Goal: Communication & Community: Answer question/provide support

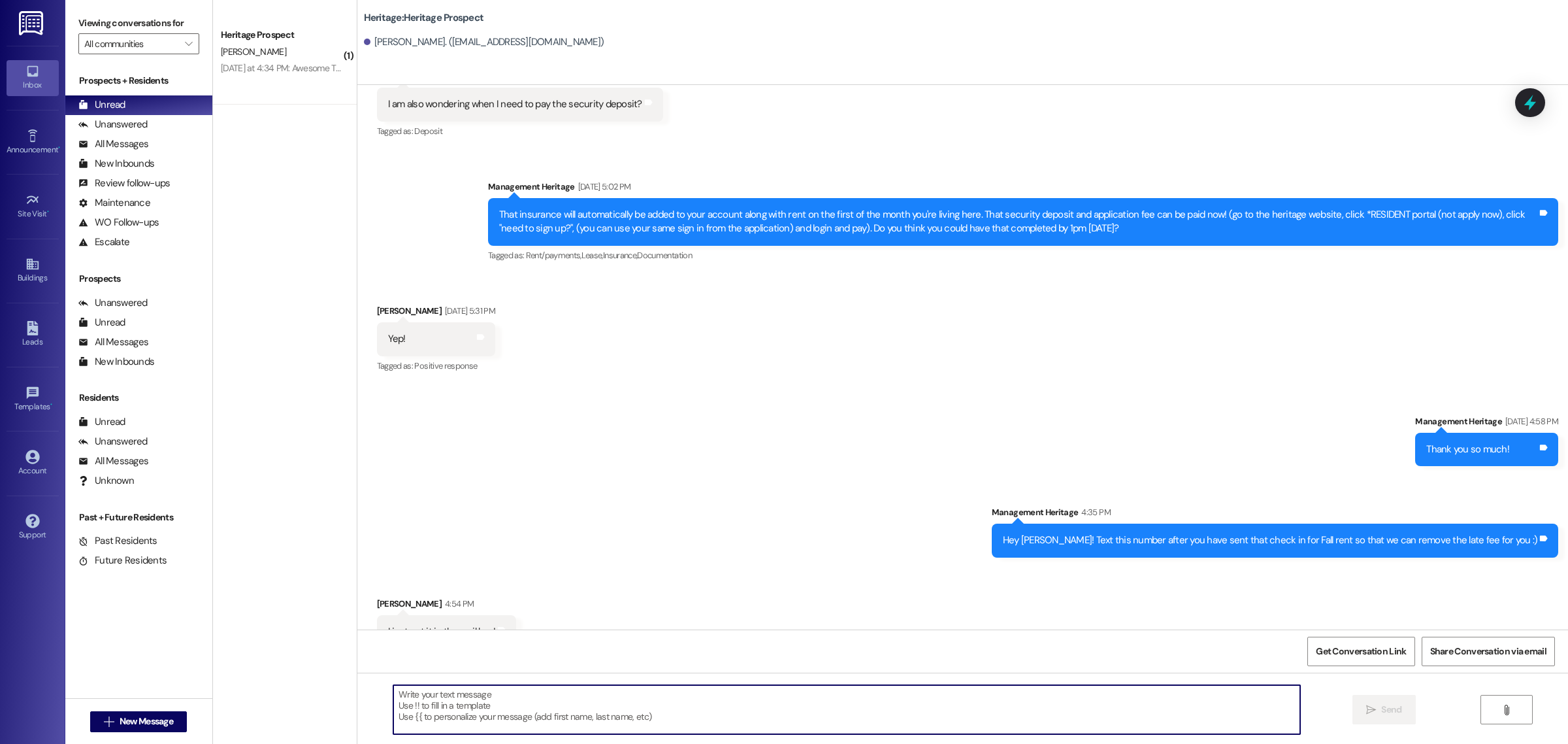
scroll to position [1672, 0]
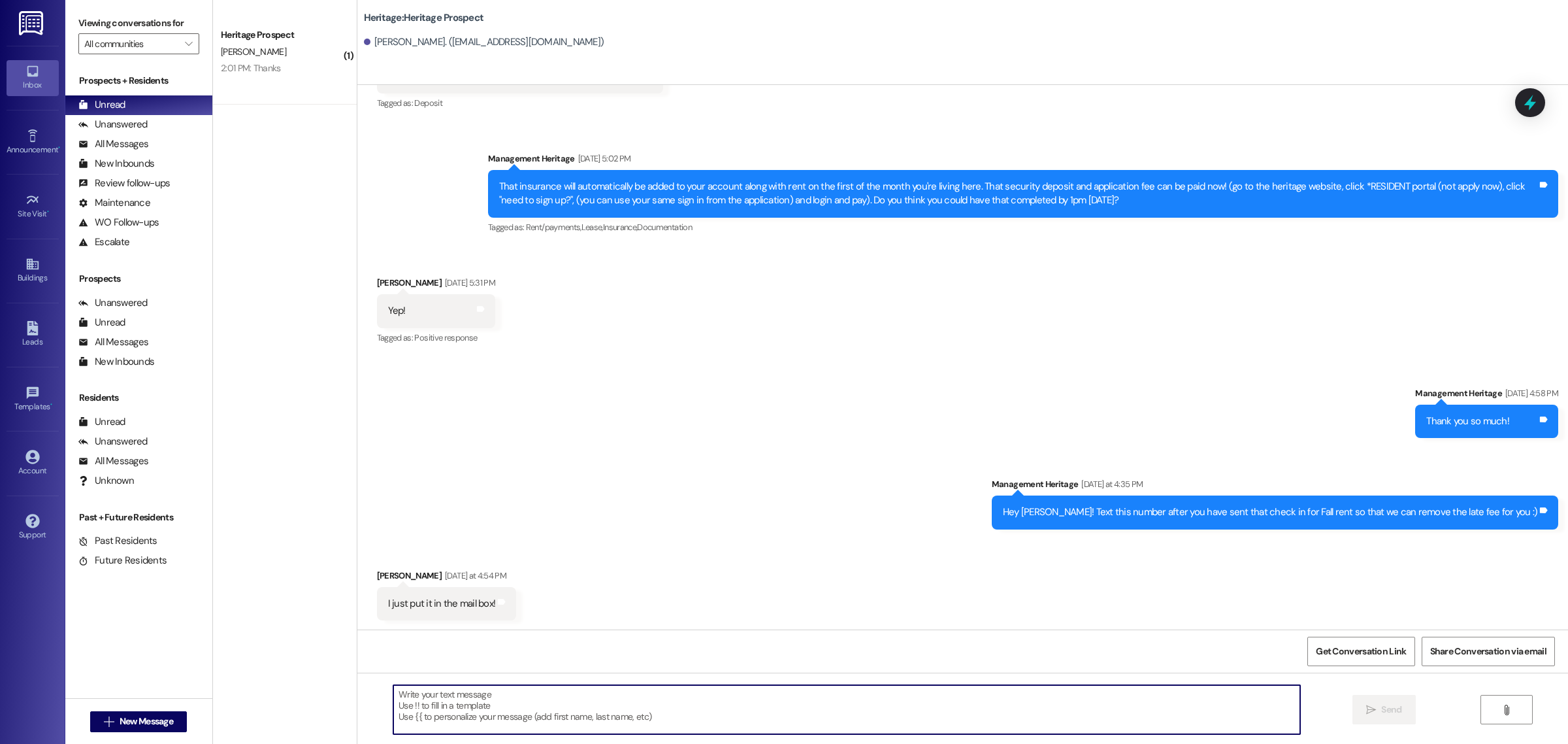
drag, startPoint x: 553, startPoint y: 714, endPoint x: 557, endPoint y: 701, distance: 13.6
click at [553, 713] on textarea at bounding box center [847, 709] width 907 height 49
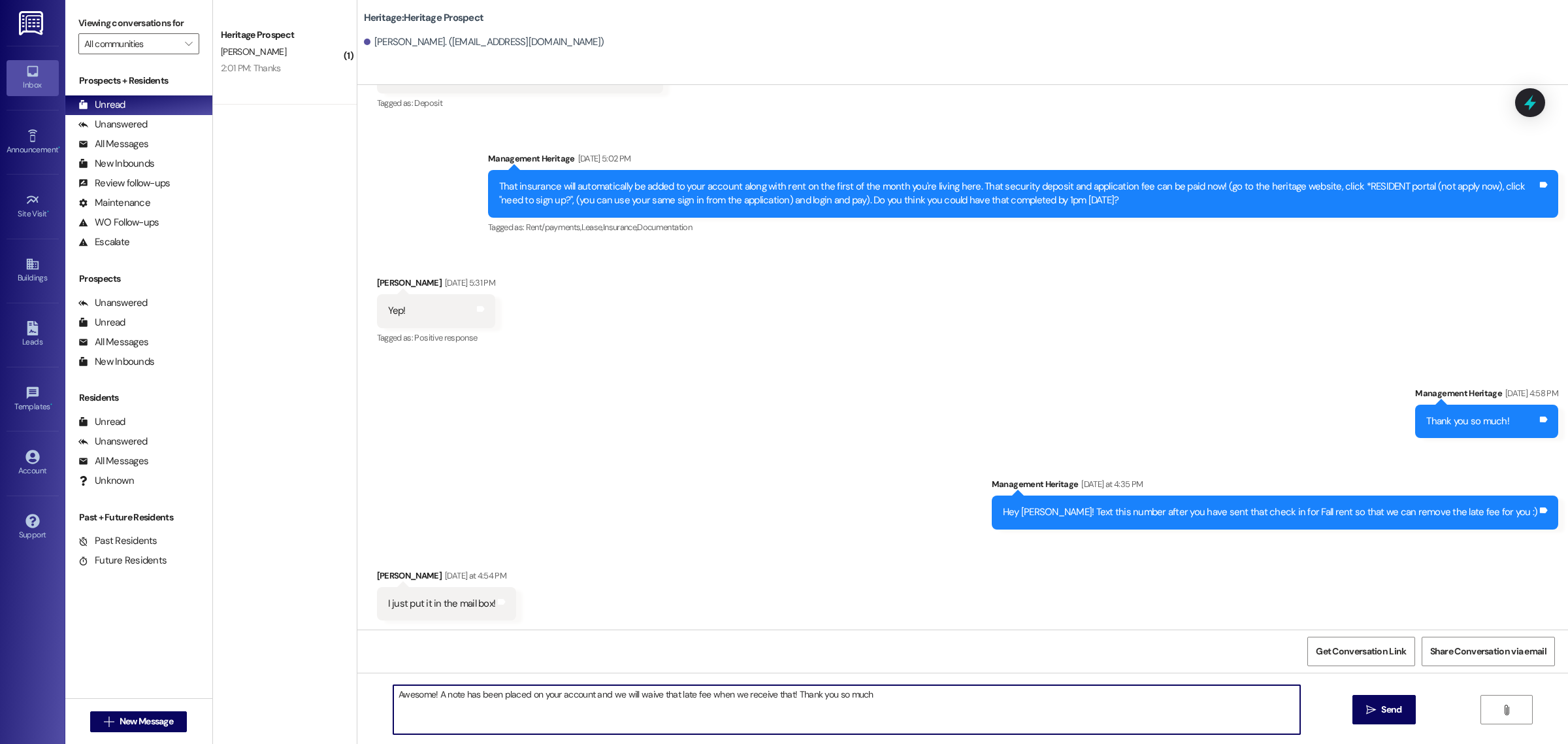
type textarea "Awesome! A note has been placed on your account and we will waive that late fee…"
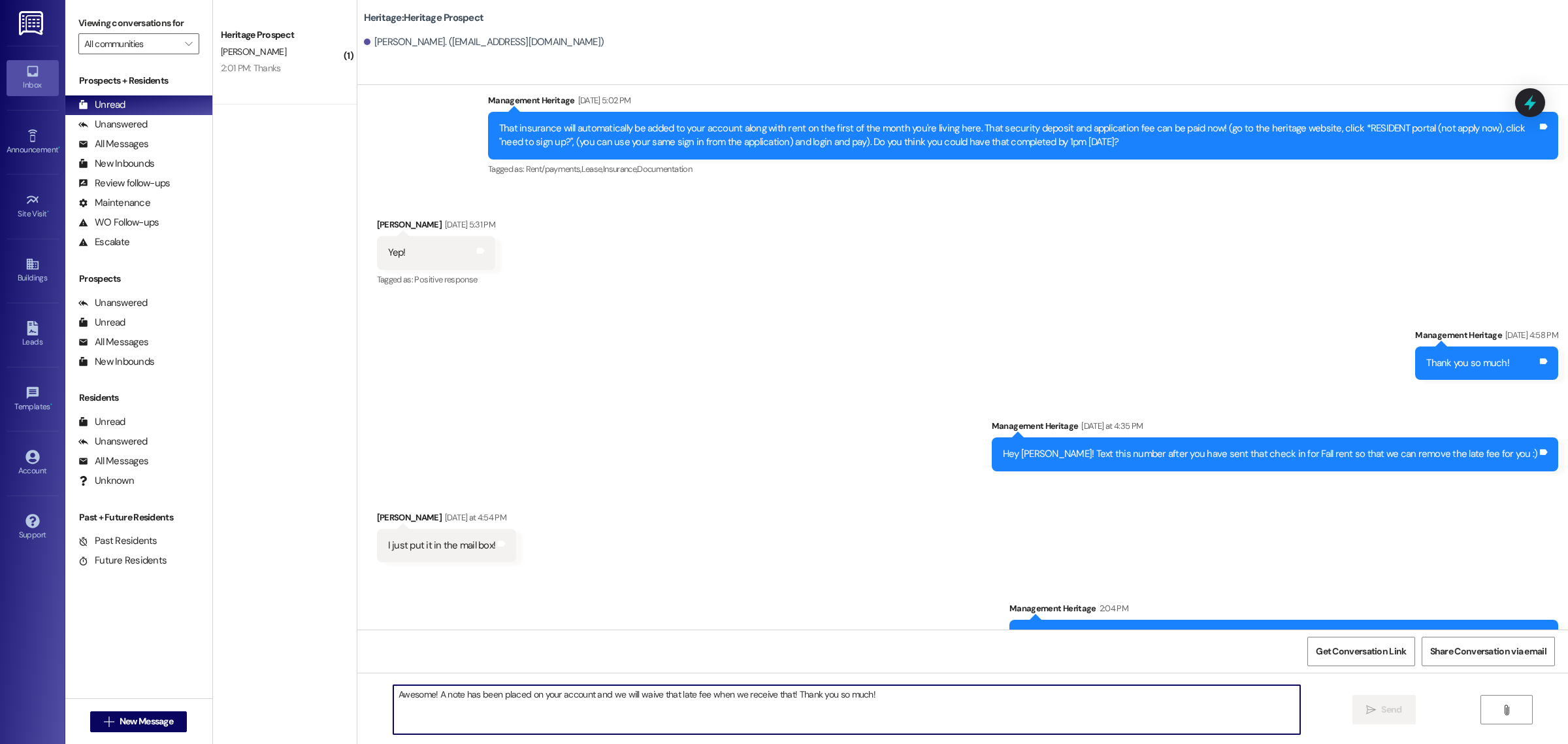
scroll to position [1763, 0]
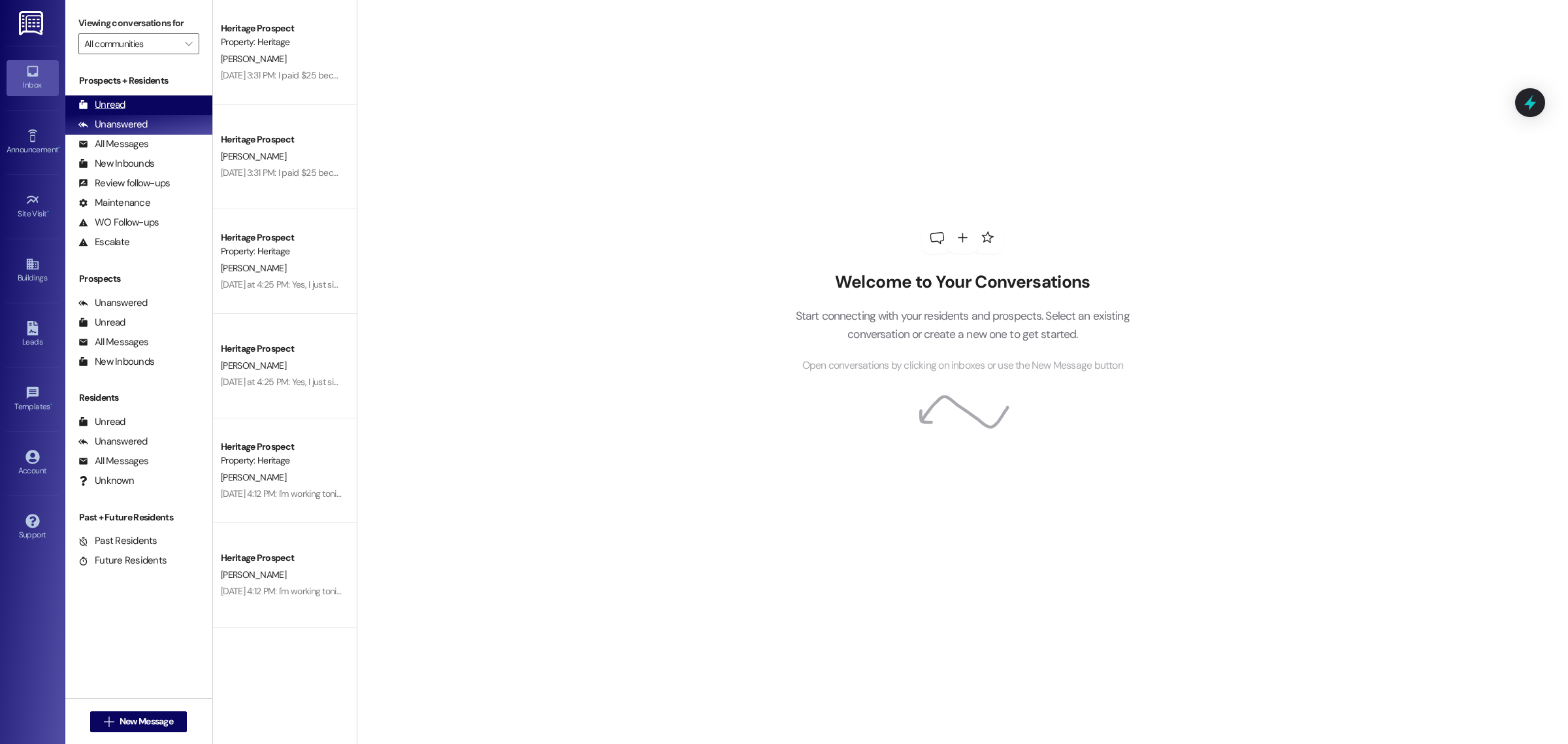
click at [147, 102] on div "Unread (0)" at bounding box center [139, 105] width 147 height 20
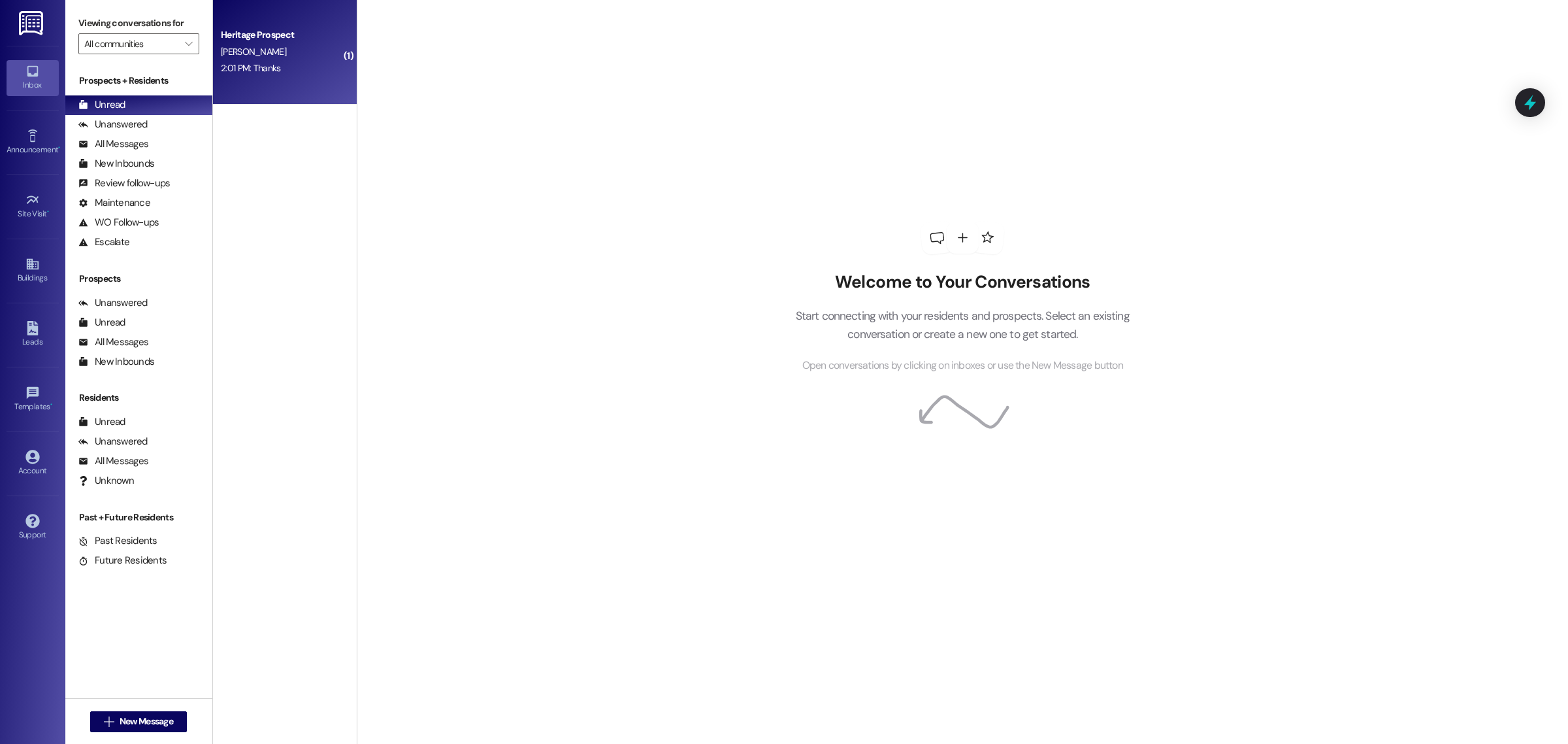
click at [294, 69] on div "2:01 PM: Thanks 2:01 PM: Thanks" at bounding box center [281, 68] width 124 height 17
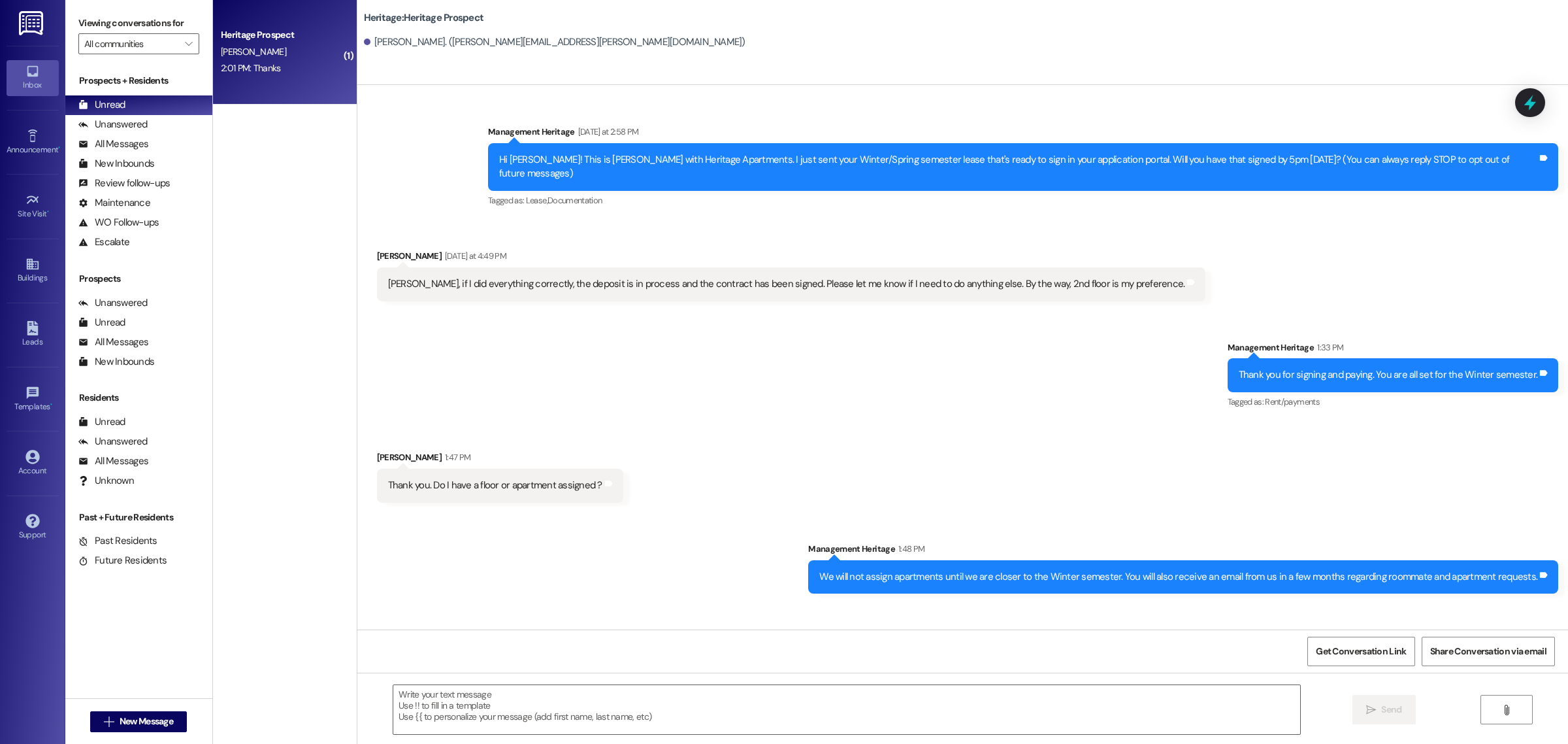
scroll to position [50, 0]
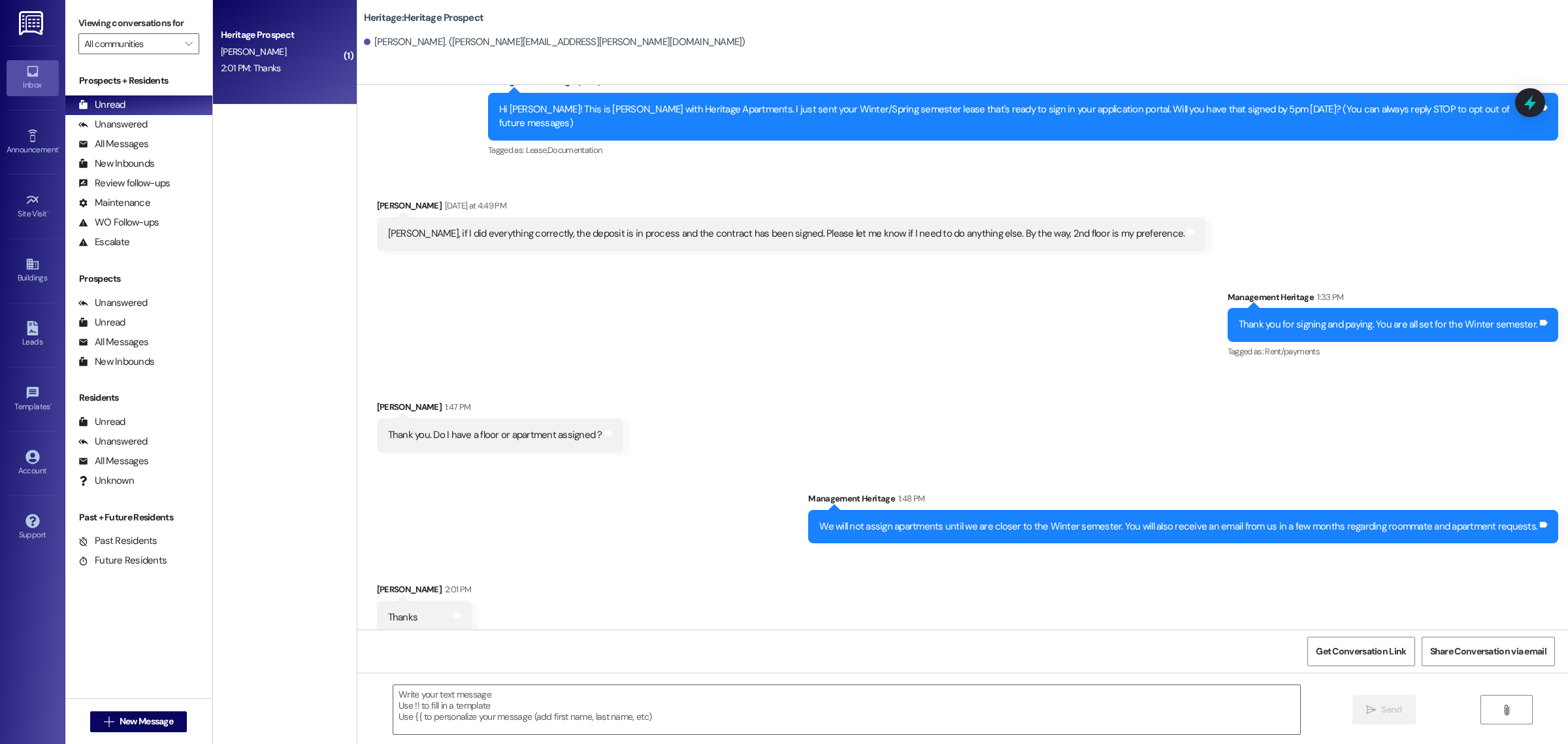
click at [324, 168] on div "( 1 ) Heritage Prospect S. Burger 2:01 PM: Thanks 2:01 PM: Thanks" at bounding box center [285, 325] width 144 height 651
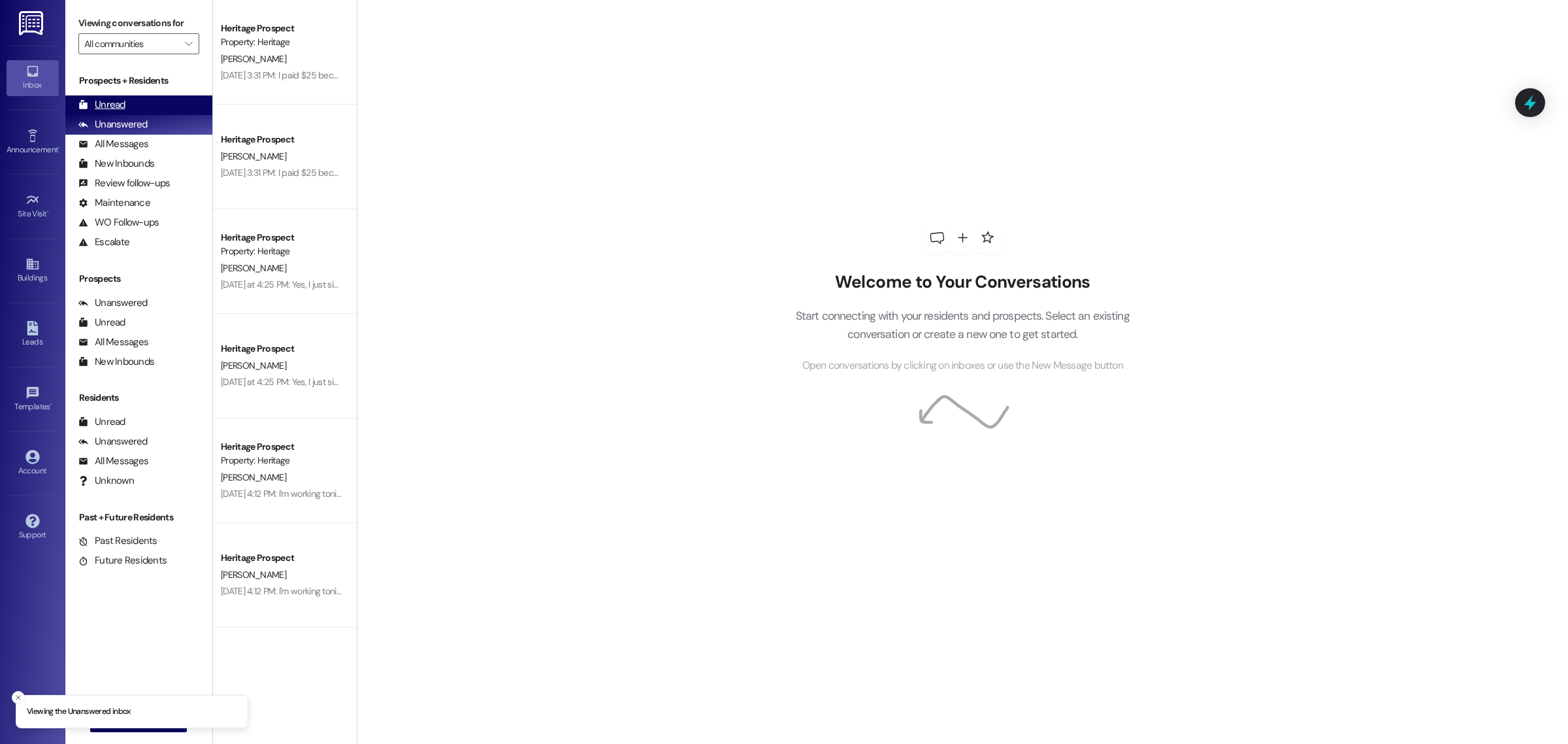
click at [170, 101] on div "Unread (0)" at bounding box center [139, 105] width 147 height 20
